Goal: Book appointment/travel/reservation

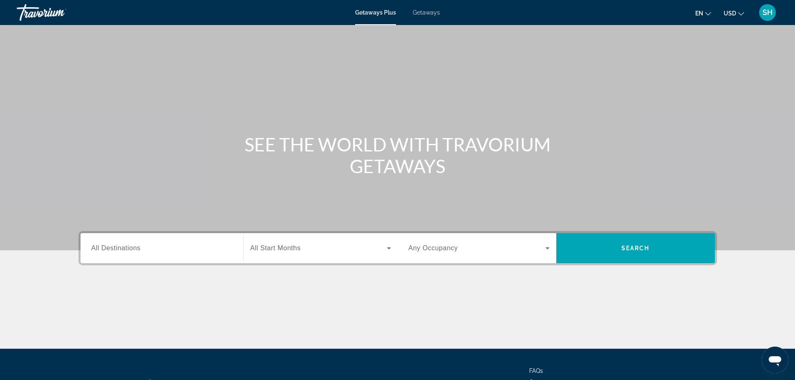
click at [130, 249] on span "All Destinations" at bounding box center [115, 248] width 49 height 7
click at [130, 249] on input "Destination All Destinations" at bounding box center [161, 249] width 141 height 10
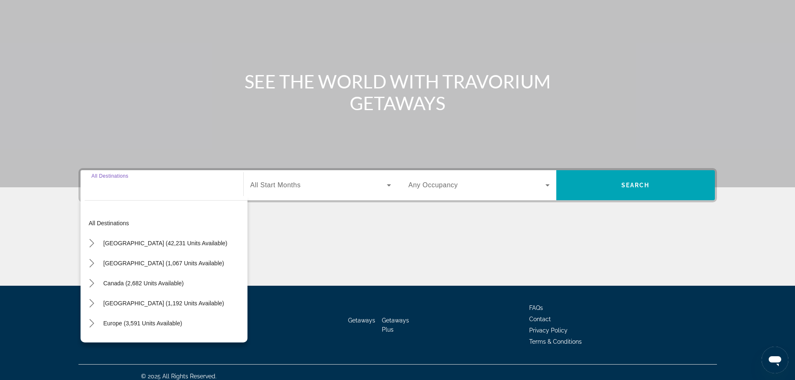
scroll to position [71, 0]
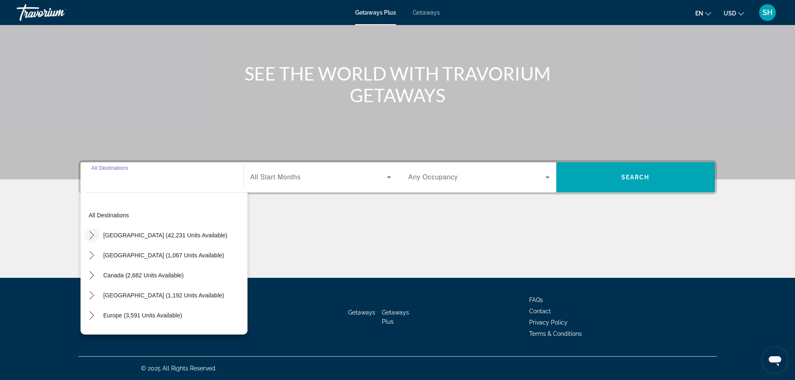
click at [89, 234] on icon "Toggle United States (42,231 units available) submenu" at bounding box center [92, 235] width 8 height 8
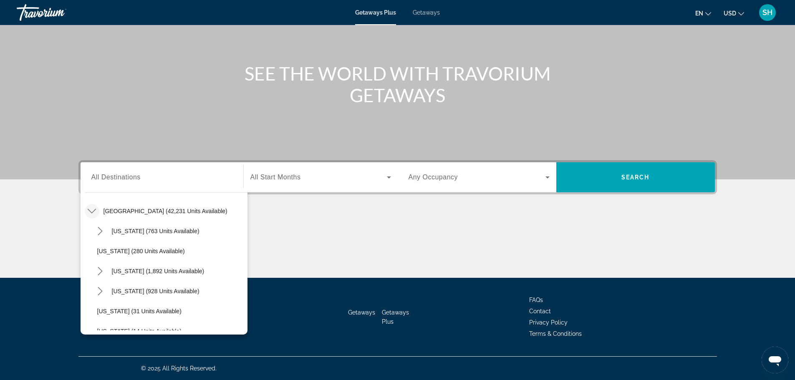
scroll to position [137, 0]
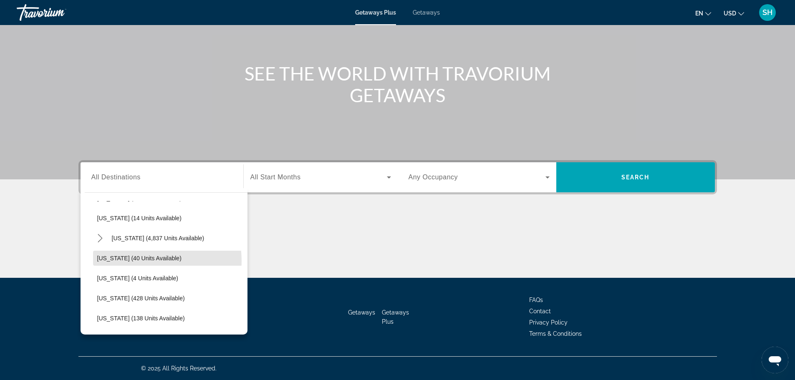
click at [136, 261] on span "[US_STATE] (40 units available)" at bounding box center [139, 258] width 84 height 7
type input "**********"
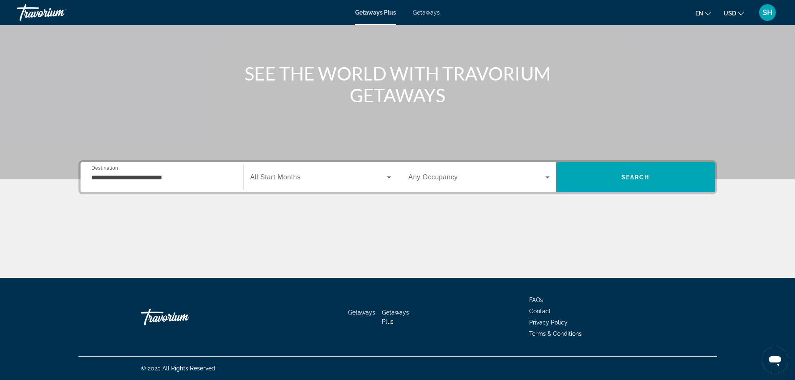
click at [289, 176] on span "All Start Months" at bounding box center [275, 177] width 51 height 7
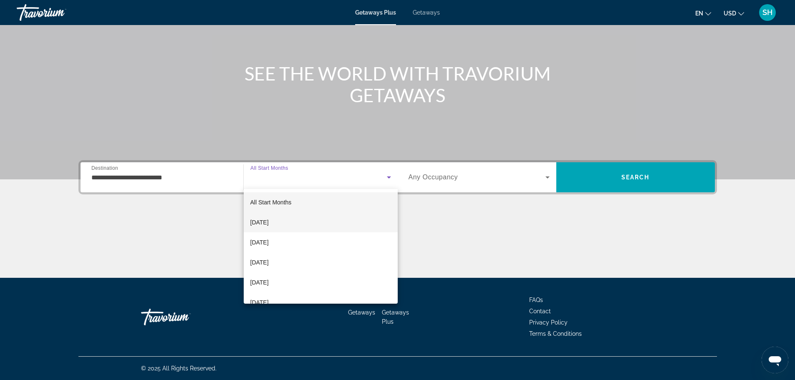
click at [269, 223] on span "[DATE]" at bounding box center [259, 222] width 18 height 10
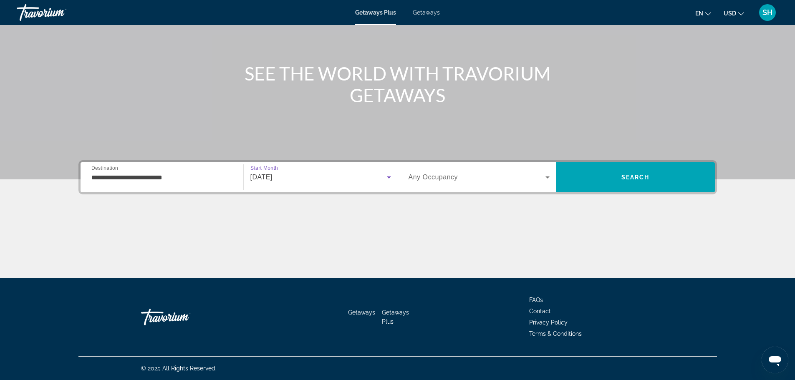
click at [472, 184] on div "Search widget" at bounding box center [479, 177] width 141 height 23
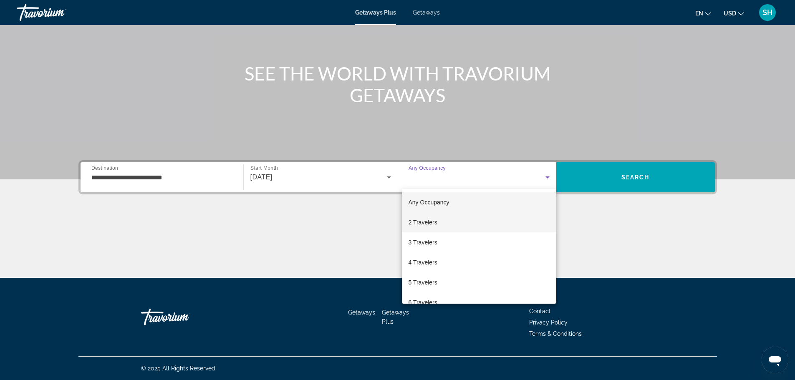
click at [432, 225] on span "2 Travelers" at bounding box center [423, 222] width 29 height 10
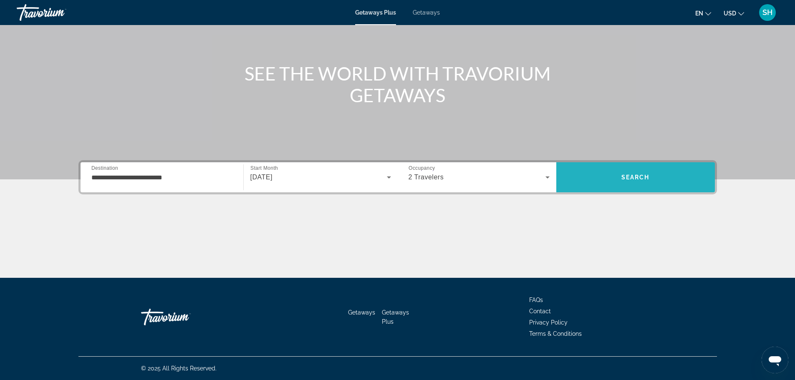
click at [635, 178] on span "Search" at bounding box center [636, 177] width 28 height 7
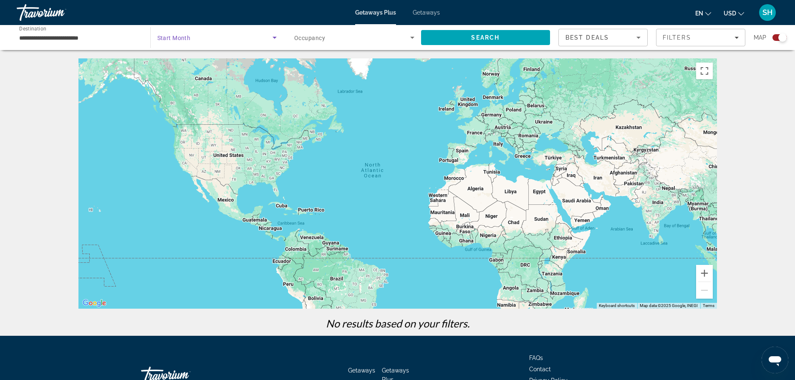
click at [224, 39] on span "Search widget" at bounding box center [215, 38] width 116 height 10
click at [222, 67] on mat-option "All Start Months" at bounding box center [216, 63] width 133 height 20
click at [480, 38] on span "Search" at bounding box center [485, 37] width 28 height 7
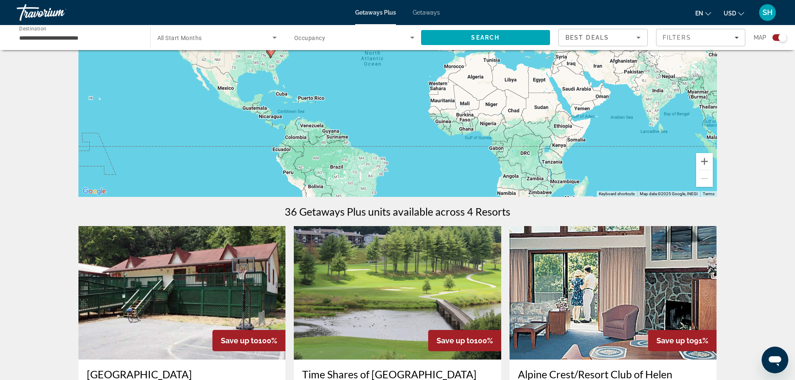
scroll to position [108, 0]
